Goal: Transaction & Acquisition: Purchase product/service

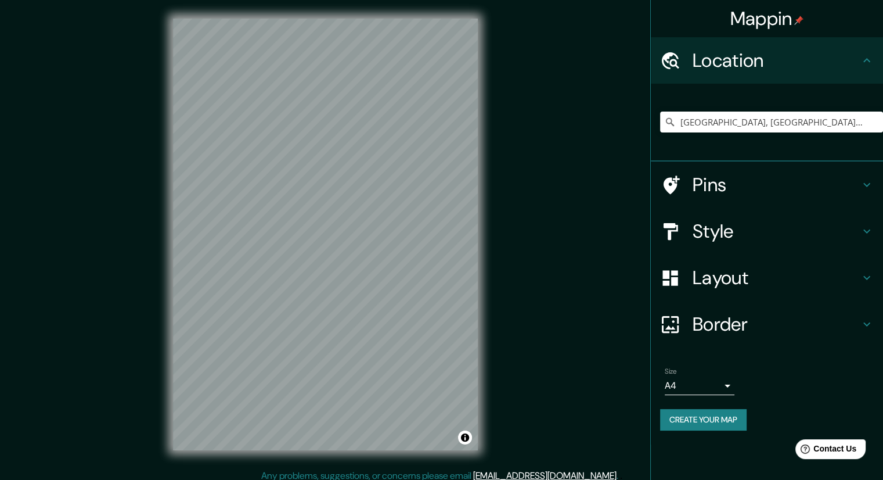
click at [666, 122] on icon at bounding box center [670, 122] width 8 height 8
click at [685, 118] on input "[GEOGRAPHIC_DATA], [GEOGRAPHIC_DATA], [GEOGRAPHIC_DATA], [GEOGRAPHIC_DATA]" at bounding box center [771, 121] width 223 height 21
click at [674, 119] on icon at bounding box center [670, 122] width 12 height 12
click at [696, 122] on input "[GEOGRAPHIC_DATA], [GEOGRAPHIC_DATA], [GEOGRAPHIC_DATA], [GEOGRAPHIC_DATA]" at bounding box center [771, 121] width 223 height 21
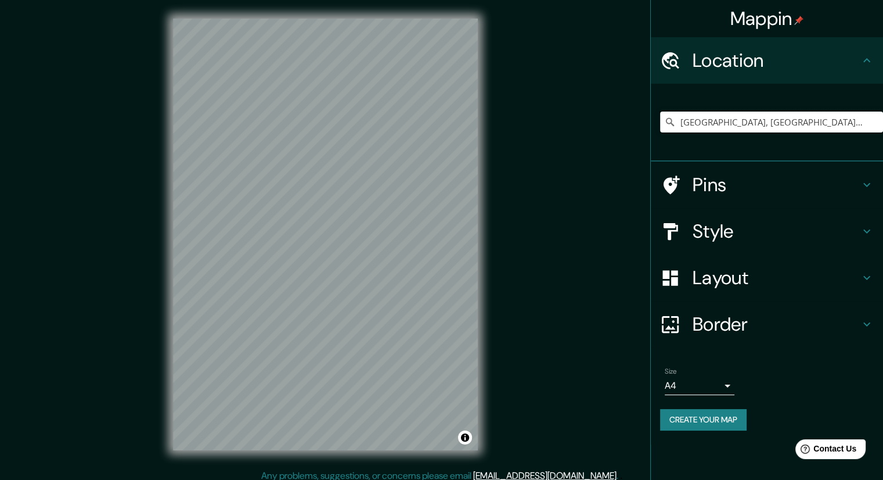
click at [697, 122] on input "[GEOGRAPHIC_DATA], [GEOGRAPHIC_DATA], [GEOGRAPHIC_DATA], [GEOGRAPHIC_DATA]" at bounding box center [771, 121] width 223 height 21
click at [682, 120] on input "[GEOGRAPHIC_DATA], [GEOGRAPHIC_DATA], [GEOGRAPHIC_DATA], [GEOGRAPHIC_DATA]" at bounding box center [771, 121] width 223 height 21
click at [874, 118] on input "[GEOGRAPHIC_DATA], [GEOGRAPHIC_DATA], [GEOGRAPHIC_DATA], [GEOGRAPHIC_DATA]" at bounding box center [771, 121] width 223 height 21
click at [842, 115] on input "[GEOGRAPHIC_DATA], [GEOGRAPHIC_DATA], [GEOGRAPHIC_DATA], [GEOGRAPHIC_DATA]" at bounding box center [771, 121] width 223 height 21
click at [679, 121] on input "[GEOGRAPHIC_DATA], [GEOGRAPHIC_DATA], [GEOGRAPHIC_DATA], [GEOGRAPHIC_DATA]" at bounding box center [771, 121] width 223 height 21
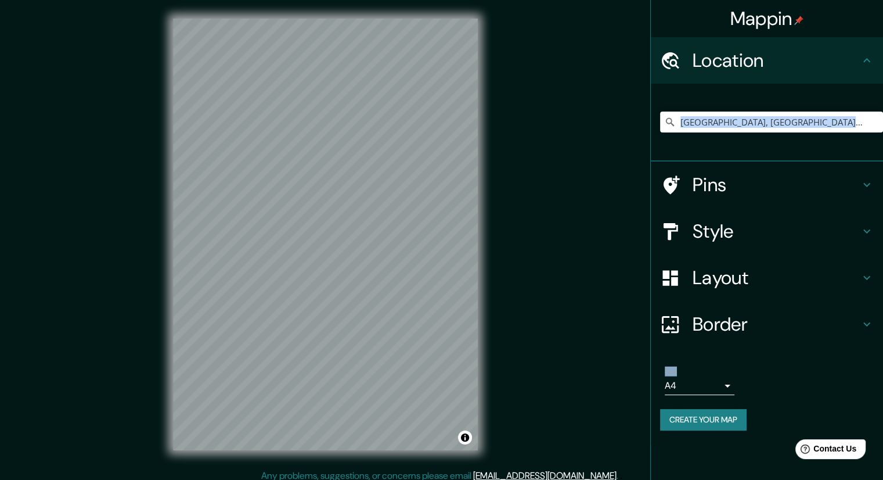
drag, startPoint x: 674, startPoint y: 121, endPoint x: 891, endPoint y: 45, distance: 230.2
click at [882, 45] on html "Mappin Location [GEOGRAPHIC_DATA], [GEOGRAPHIC_DATA], [GEOGRAPHIC_DATA], [GEOGR…" at bounding box center [441, 240] width 883 height 480
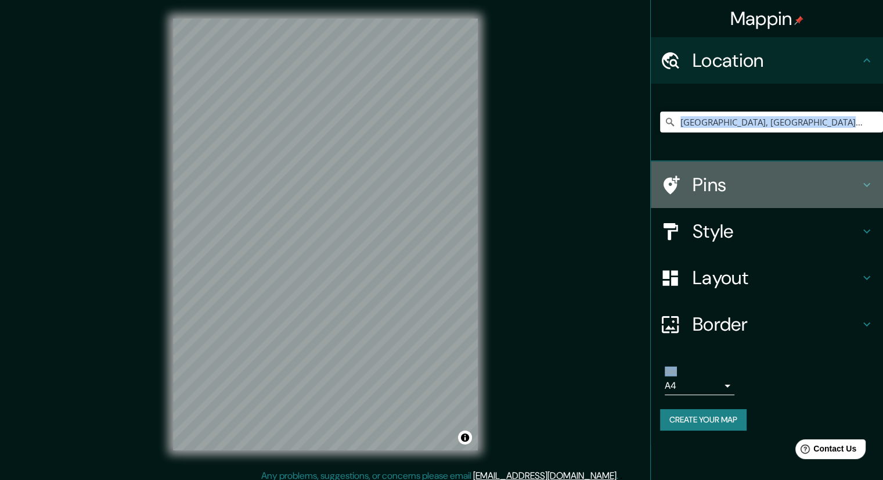
click at [776, 163] on div "Pins" at bounding box center [767, 184] width 232 height 46
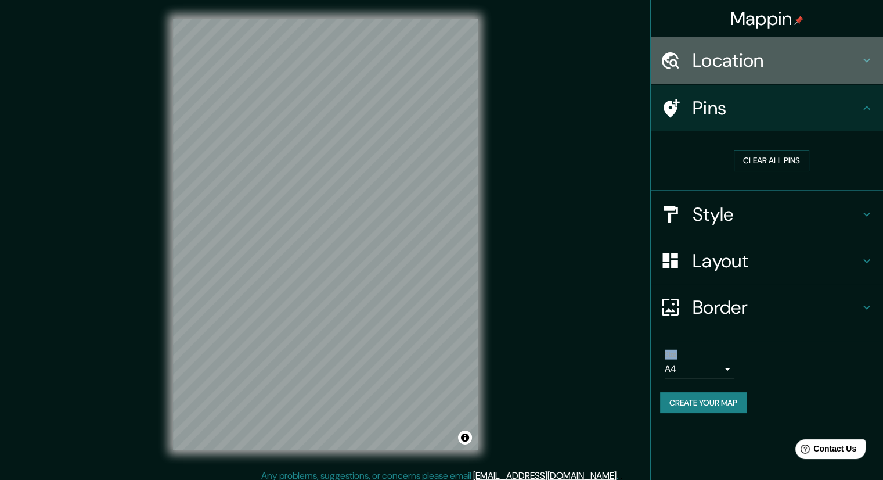
click at [794, 77] on div "Location" at bounding box center [767, 60] width 232 height 46
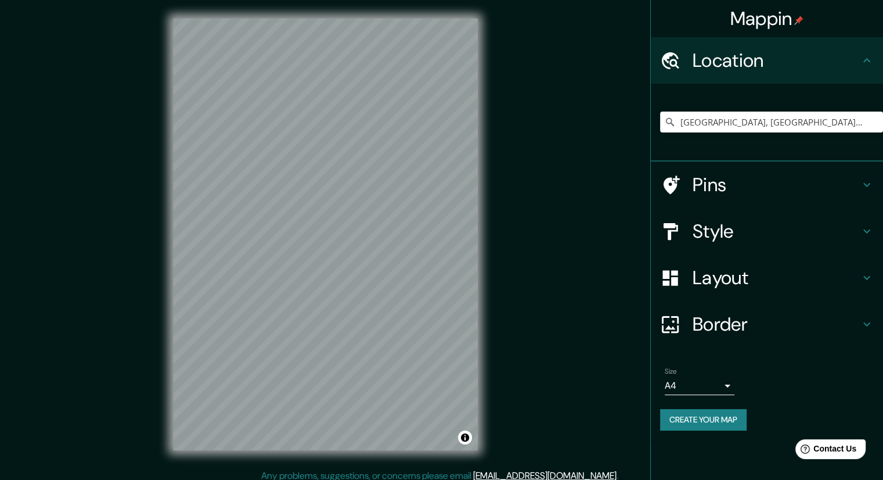
click at [671, 116] on icon at bounding box center [670, 122] width 12 height 12
click at [730, 124] on input "El Paso, Quillacollo, Departamento de Cochabamba, Bolivia" at bounding box center [771, 121] width 223 height 21
click at [731, 125] on input "El Paso, Quillacollo, Departamento de Cochabamba, Bolivia" at bounding box center [771, 121] width 223 height 21
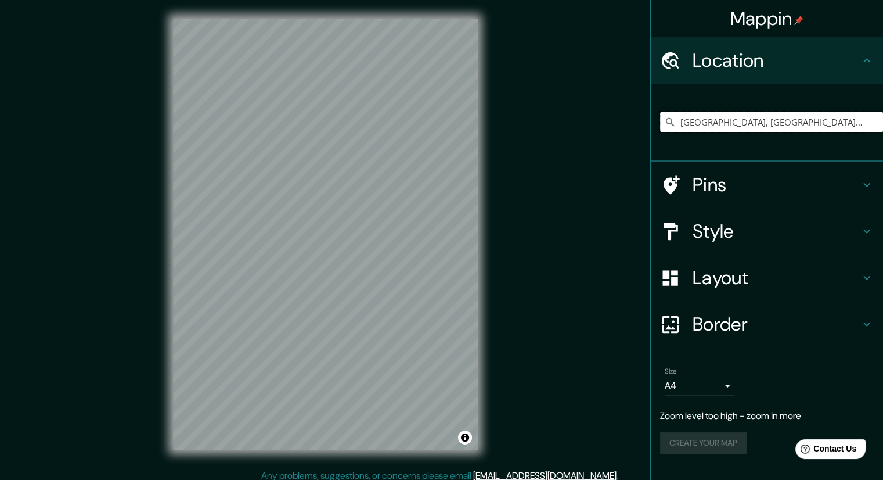
click at [734, 126] on input "El Paso, Quillacollo, Departamento de Cochabamba, Bolivia" at bounding box center [771, 121] width 223 height 21
click at [796, 120] on input "El Paso, Quillacollo, Departamento de Cochabamba, Bolivia" at bounding box center [771, 121] width 223 height 21
click at [796, 121] on input "El Paso, Quillacollo, Departamento de Cochabamba, Bolivia" at bounding box center [771, 121] width 223 height 21
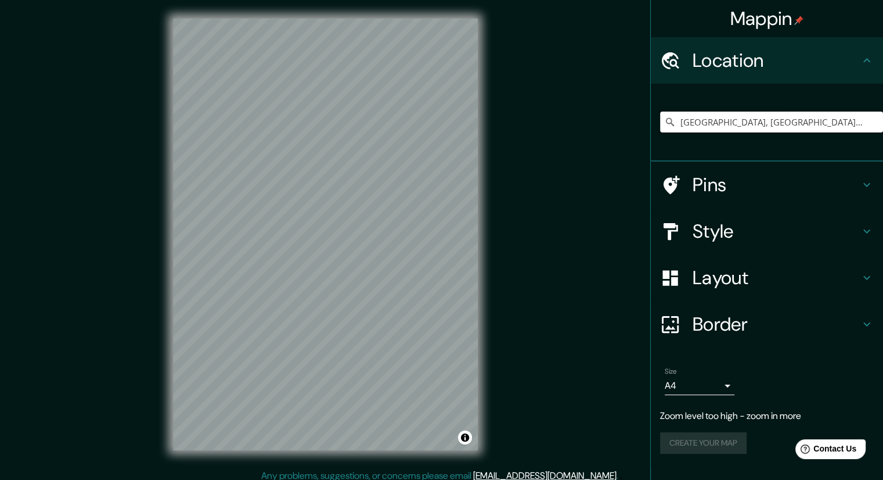
click at [796, 121] on input "El Paso, Quillacollo, Departamento de Cochabamba, Bolivia" at bounding box center [771, 121] width 223 height 21
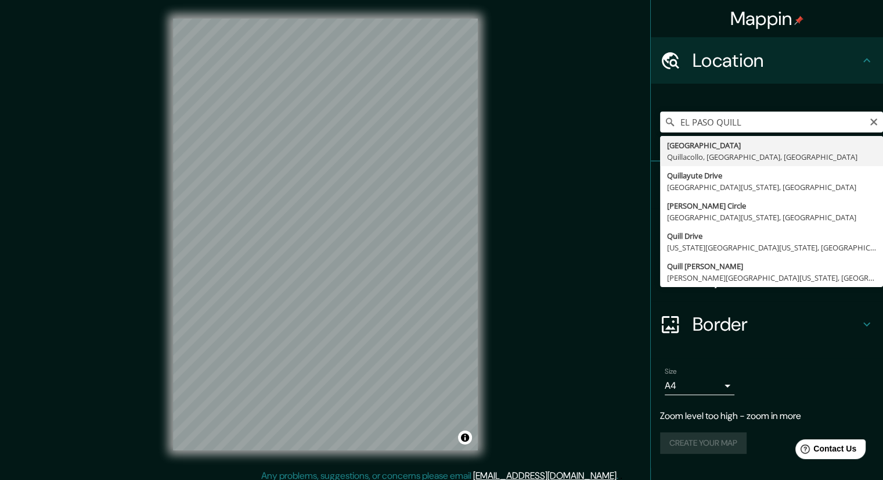
type input "El Paso, Quillacollo, Departamento de Cochabamba, Bolivia"
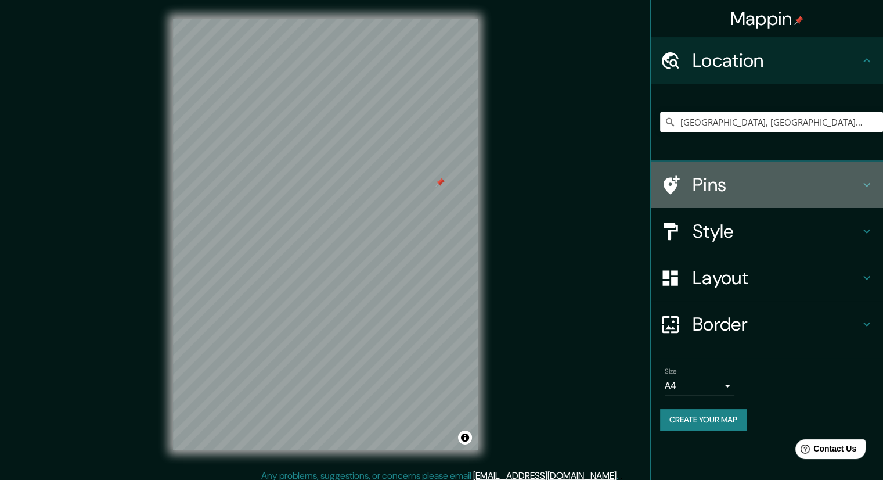
click at [774, 186] on h4 "Pins" at bounding box center [776, 184] width 167 height 23
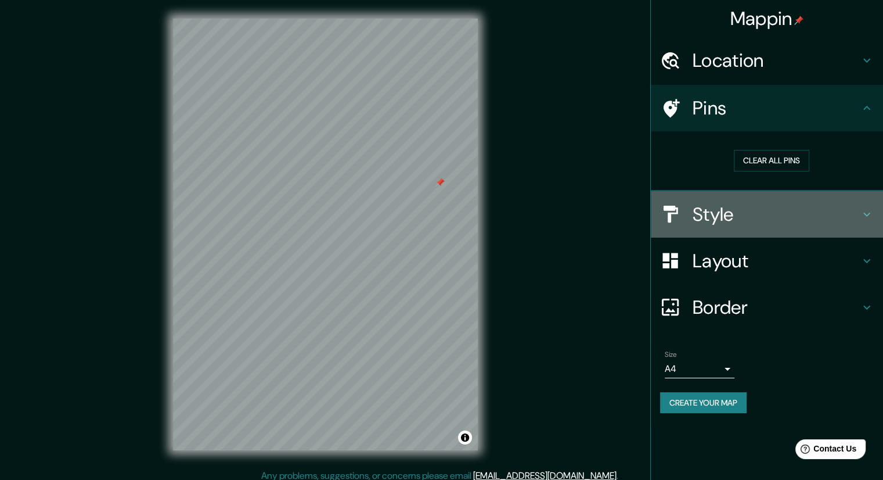
click at [767, 210] on h4 "Style" at bounding box center [776, 214] width 167 height 23
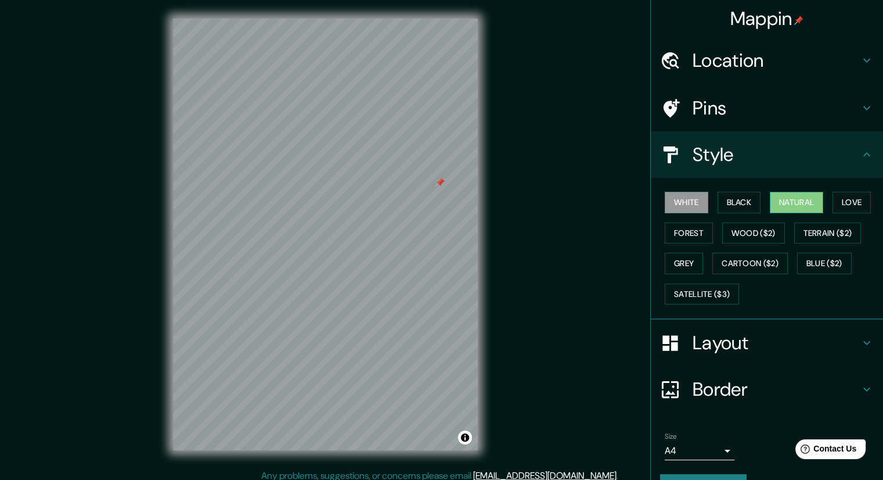
click at [796, 196] on button "Natural" at bounding box center [796, 202] width 53 height 21
click at [714, 126] on div "Pins" at bounding box center [767, 108] width 232 height 46
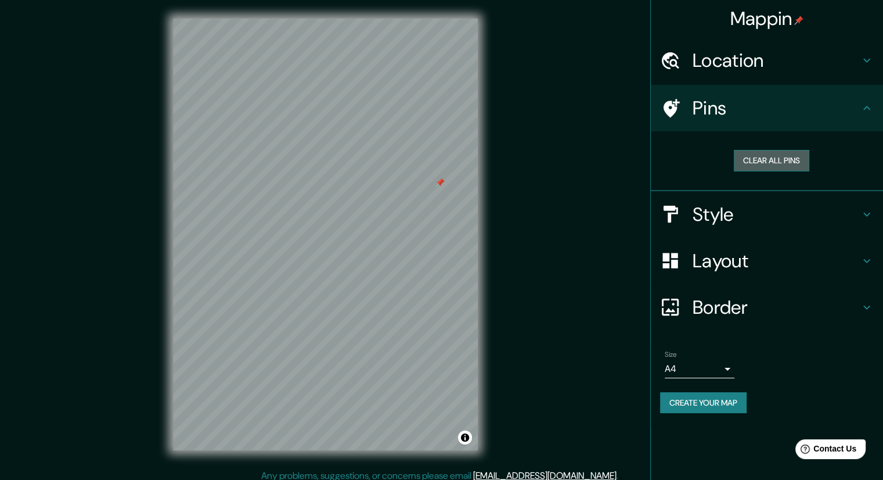
click at [757, 152] on button "Clear all pins" at bounding box center [771, 160] width 75 height 21
click at [750, 153] on button "Clear all pins" at bounding box center [771, 160] width 75 height 21
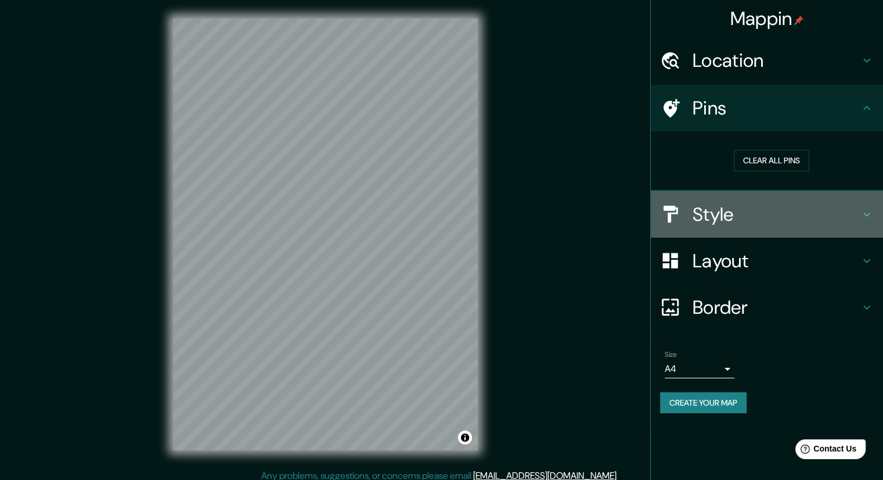
click at [680, 198] on div "Style" at bounding box center [767, 214] width 232 height 46
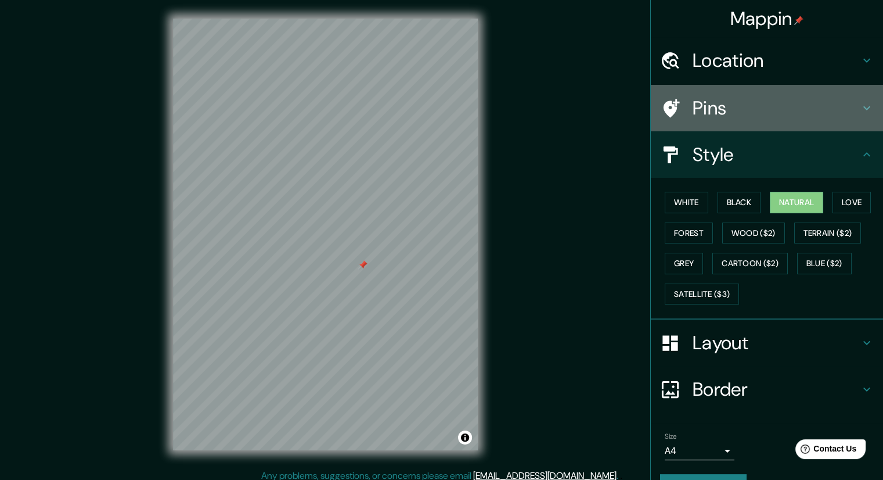
click at [708, 121] on div "Pins" at bounding box center [767, 108] width 232 height 46
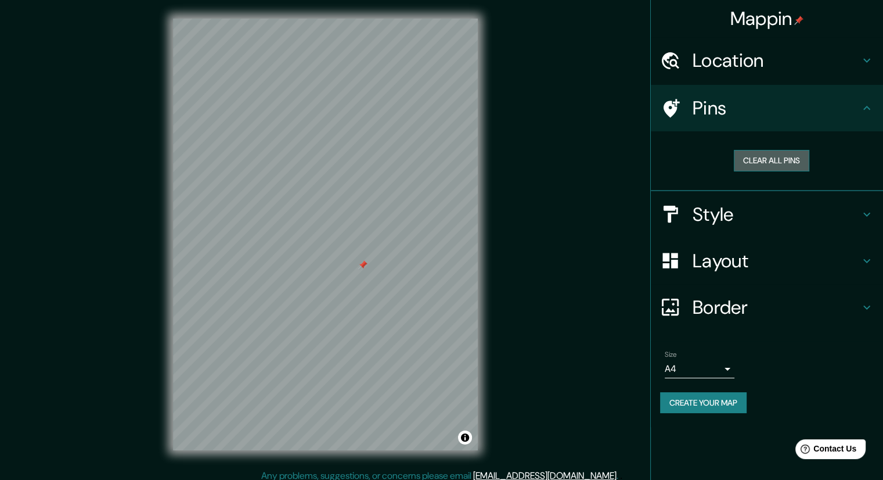
click at [749, 159] on button "Clear all pins" at bounding box center [771, 160] width 75 height 21
click at [728, 208] on h4 "Style" at bounding box center [776, 214] width 167 height 23
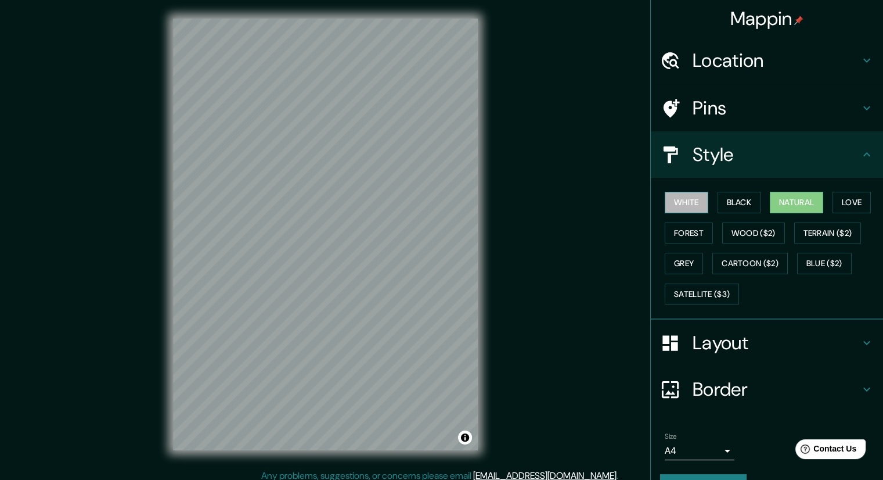
click at [693, 209] on button "White" at bounding box center [687, 202] width 44 height 21
drag, startPoint x: 484, startPoint y: 192, endPoint x: 827, endPoint y: 200, distance: 343.2
click at [827, 200] on div "White Black Natural Love Forest Wood ($2) Terrain ($2) Grey Cartoon ($2) Blue (…" at bounding box center [771, 248] width 223 height 122
click at [823, 200] on div "White Black Natural Love Forest Wood ($2) Terrain ($2) Grey Cartoon ($2) Blue (…" at bounding box center [771, 248] width 223 height 122
click at [794, 212] on div "White Black Natural Love Forest Wood ($2) Terrain ($2) Grey Cartoon ($2) Blue (…" at bounding box center [771, 248] width 223 height 122
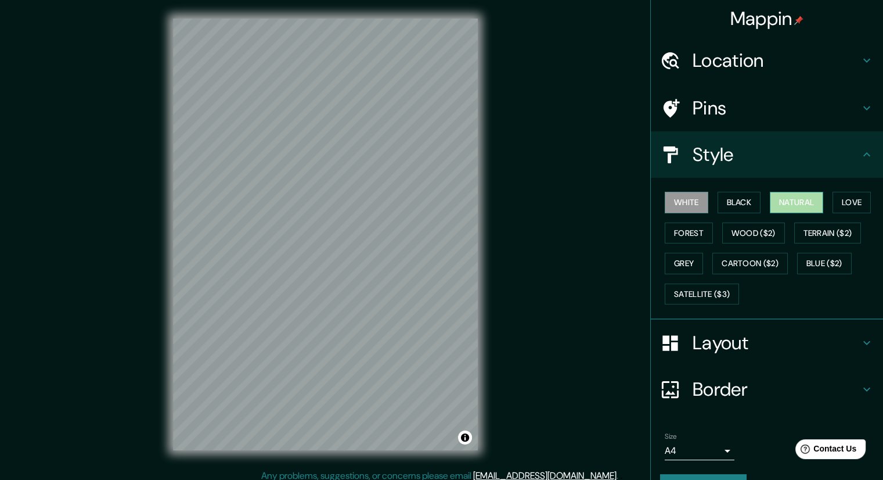
click at [794, 210] on button "Natural" at bounding box center [796, 202] width 53 height 21
click at [673, 206] on button "White" at bounding box center [687, 202] width 44 height 21
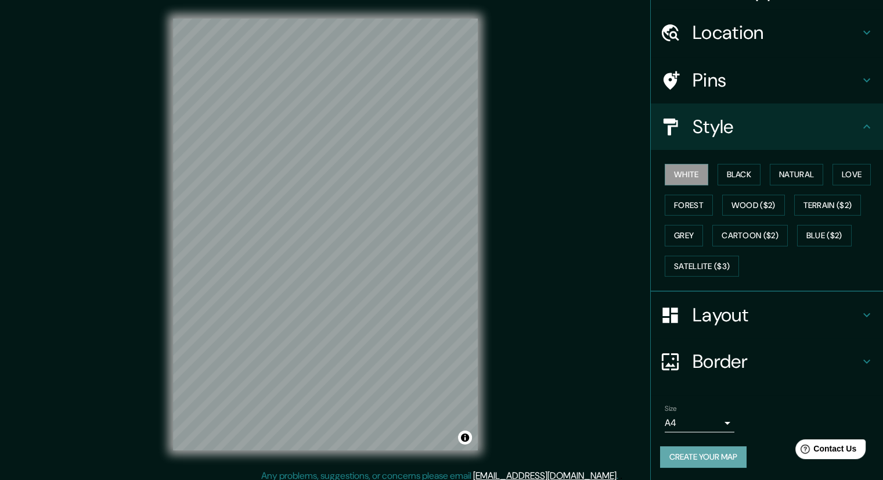
click at [687, 464] on button "Create your map" at bounding box center [703, 456] width 86 height 21
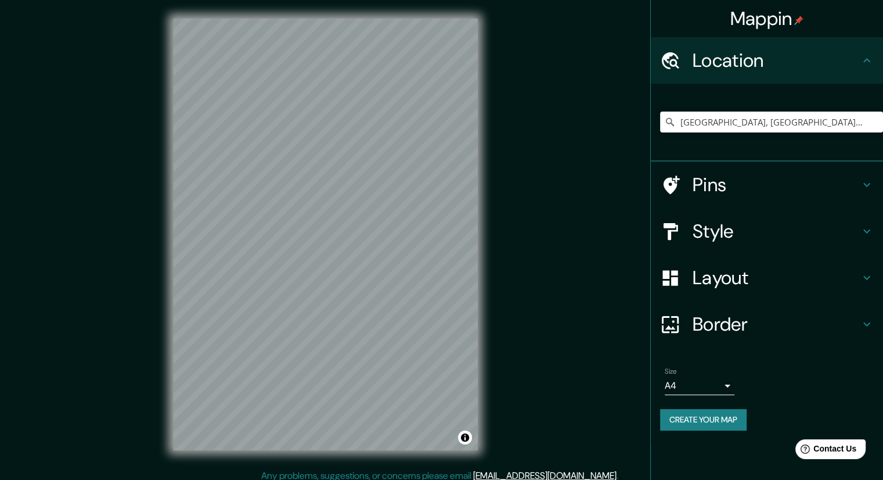
click at [670, 125] on icon at bounding box center [670, 122] width 12 height 12
click at [704, 110] on div "El Paso, Quillacollo, Departamento de Cochabamba, Bolivia" at bounding box center [771, 122] width 223 height 58
click at [837, 117] on input "El Paso, Quillacollo, Departamento de Cochabamba, Bolivia" at bounding box center [771, 121] width 223 height 21
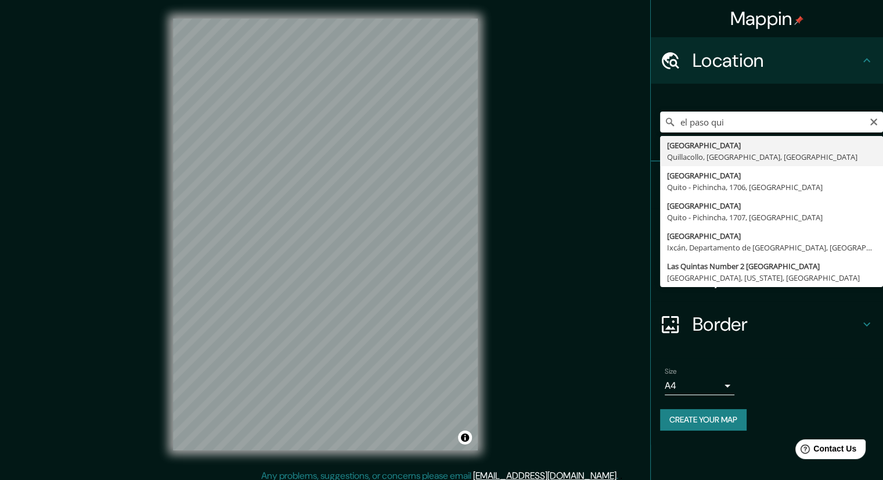
type input "El Paso, Quillacollo, Departamento de Cochabamba, Bolivia"
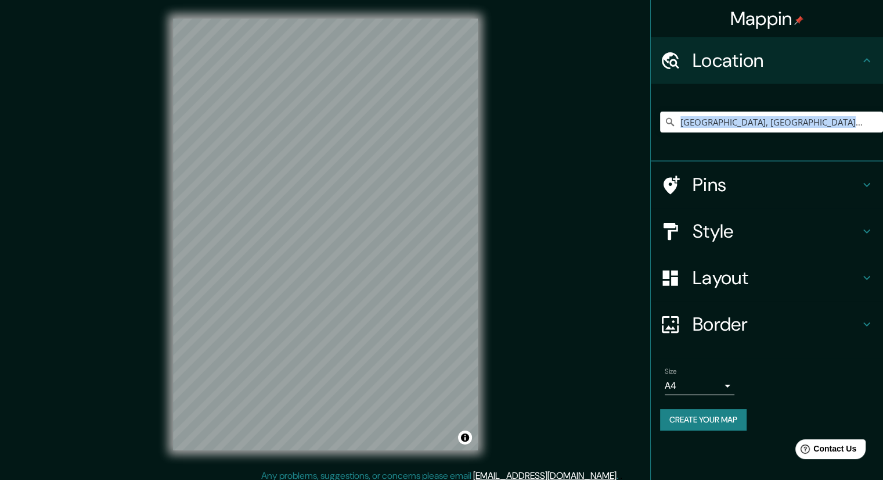
click at [767, 147] on div "El Paso, Quillacollo, Departamento de Cochabamba, Bolivia" at bounding box center [771, 122] width 223 height 58
drag, startPoint x: 492, startPoint y: 179, endPoint x: 590, endPoint y: 163, distance: 99.4
click at [590, 163] on div "Mappin Location El Paso, Quillacollo, Departamento de Cochabamba, Bolivia Pins …" at bounding box center [441, 243] width 883 height 487
click at [824, 175] on h4 "Pins" at bounding box center [776, 184] width 167 height 23
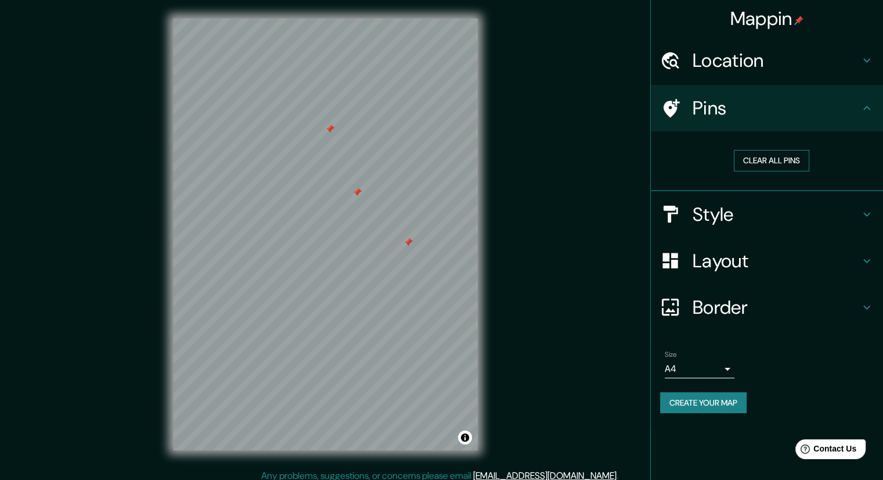
click at [797, 161] on button "Clear all pins" at bounding box center [771, 160] width 75 height 21
click at [759, 219] on h4 "Style" at bounding box center [776, 214] width 167 height 23
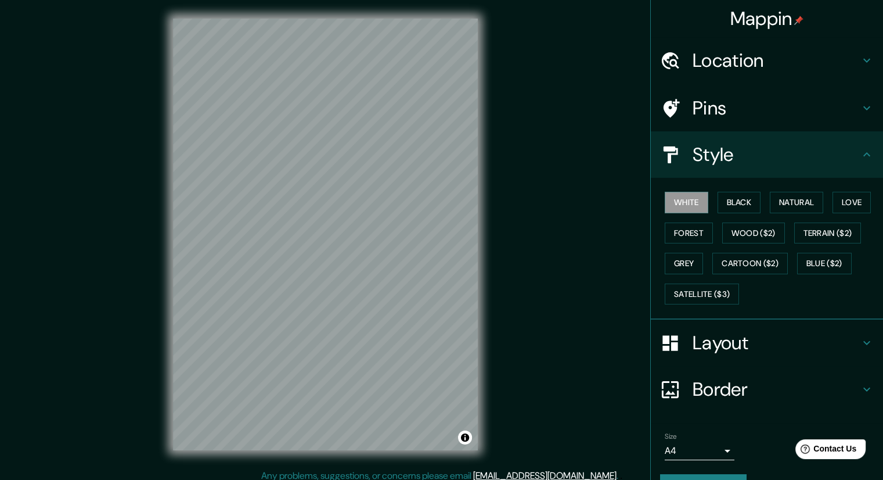
click at [684, 248] on div "White Black Natural Love Forest Wood ($2) Terrain ($2) Grey Cartoon ($2) Blue (…" at bounding box center [771, 248] width 223 height 122
click at [684, 260] on button "Grey" at bounding box center [684, 263] width 38 height 21
click at [724, 200] on button "Black" at bounding box center [740, 202] width 44 height 21
click at [804, 210] on button "Natural" at bounding box center [796, 202] width 53 height 21
click at [834, 208] on button "Love" at bounding box center [851, 202] width 38 height 21
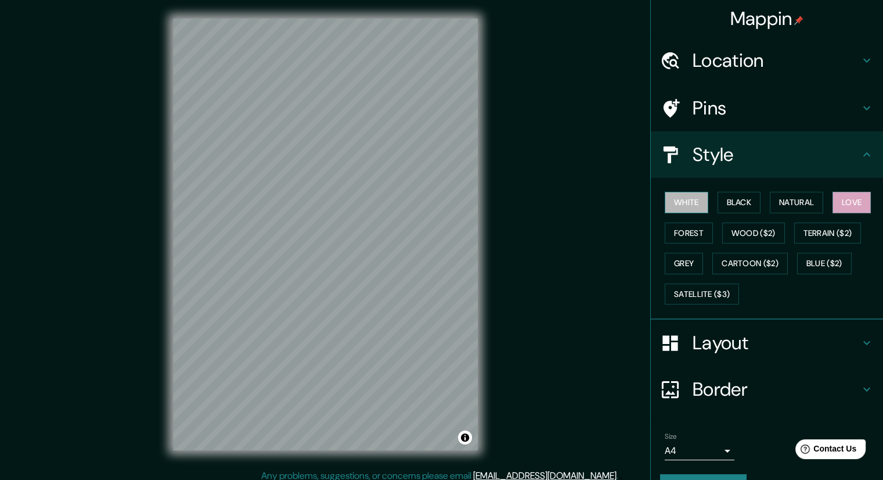
click at [682, 198] on button "White" at bounding box center [687, 202] width 44 height 21
